Goal: Task Accomplishment & Management: Manage account settings

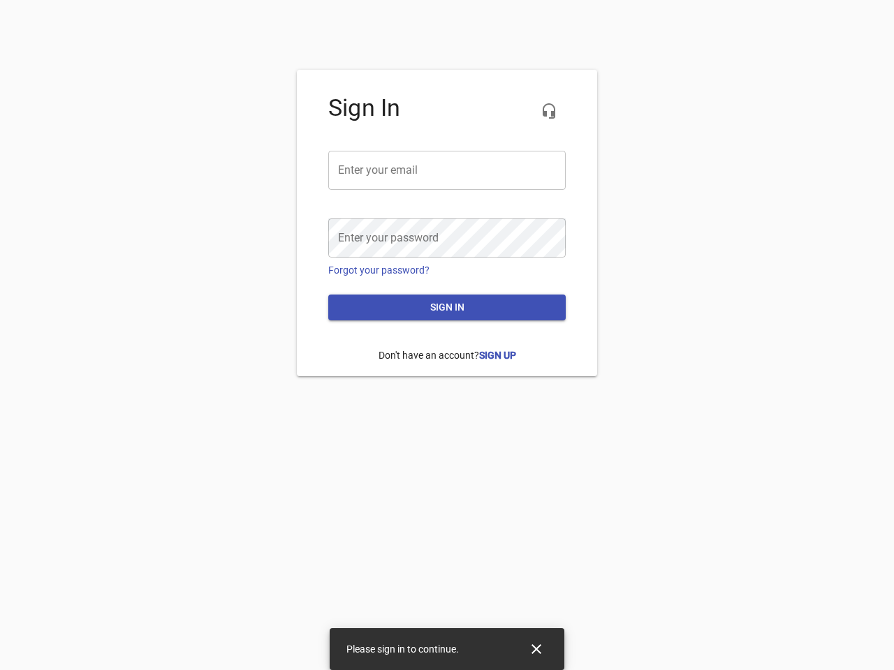
click at [549, 111] on icon "button" at bounding box center [548, 111] width 17 height 17
click at [447, 170] on input "email" at bounding box center [446, 170] width 237 height 39
click at [536, 649] on icon "Close" at bounding box center [536, 649] width 10 height 10
